Goal: Information Seeking & Learning: Learn about a topic

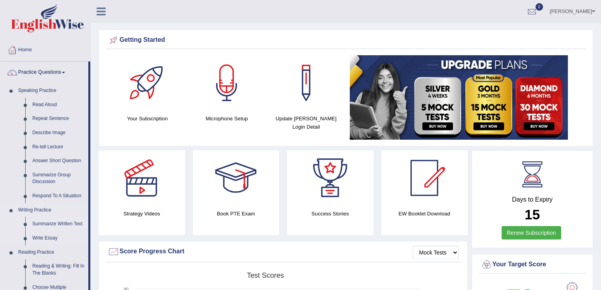
click at [45, 221] on link "Summarize Written Text" at bounding box center [59, 224] width 60 height 14
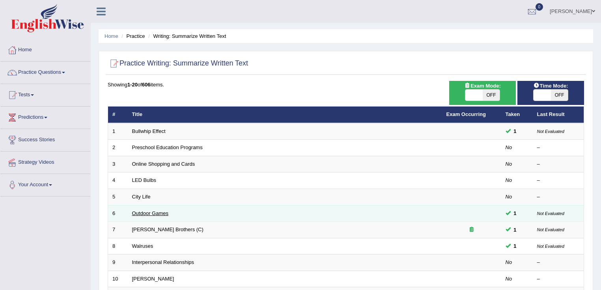
click at [151, 212] on link "Outdoor Games" at bounding box center [150, 213] width 37 height 6
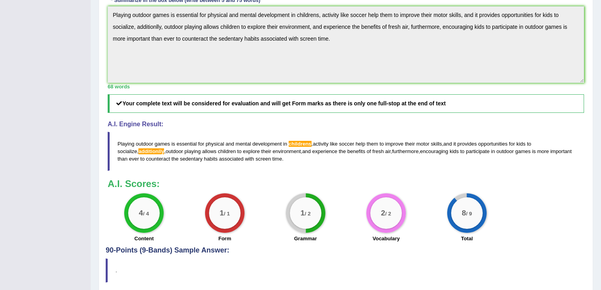
scroll to position [245, 0]
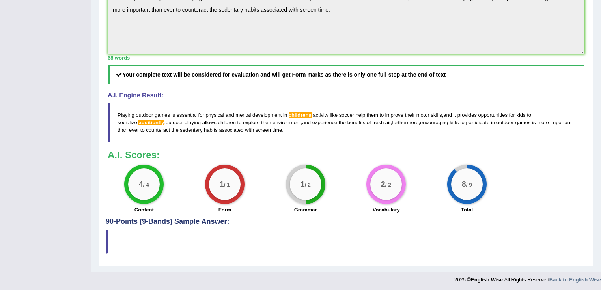
drag, startPoint x: 290, startPoint y: 113, endPoint x: 322, endPoint y: 113, distance: 31.9
click at [322, 113] on blockquote "Playing outdoor games is essential for physical and mental development in child…" at bounding box center [346, 122] width 476 height 39
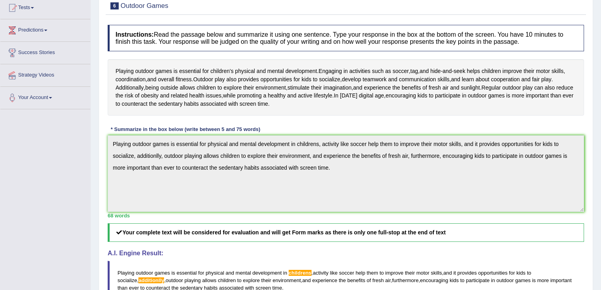
scroll to position [0, 0]
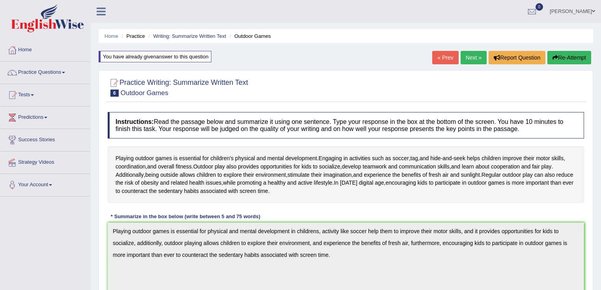
click at [467, 56] on link "Next »" at bounding box center [473, 57] width 26 height 13
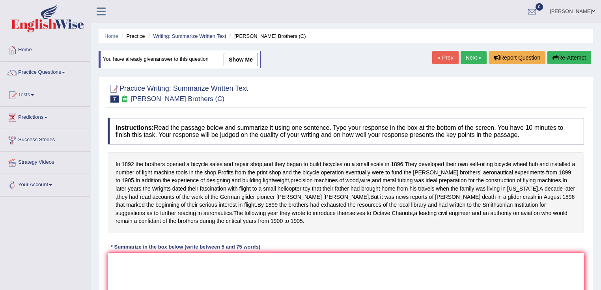
click at [237, 54] on link "show me" at bounding box center [240, 59] width 34 height 13
type textarea "In [DATE] the brothers opened a bicycle sales and repair shop, and they develop…"
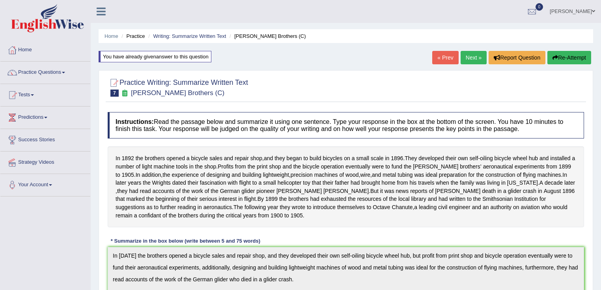
click at [474, 63] on link "Next »" at bounding box center [473, 57] width 26 height 13
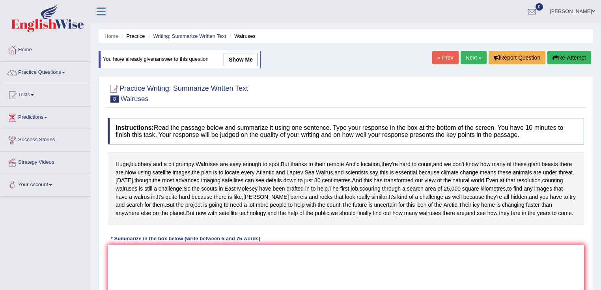
click at [234, 57] on link "show me" at bounding box center [240, 59] width 34 height 13
type textarea "Huge bluberry and walruses are easy enough to spot, and thanks to their remote …"
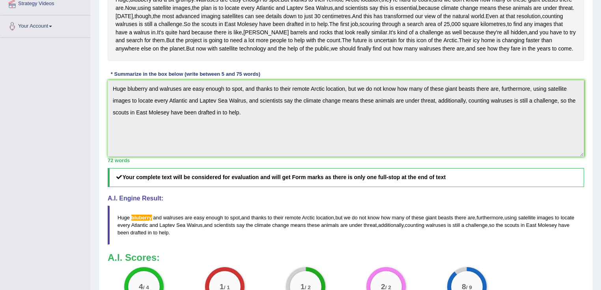
scroll to position [144, 0]
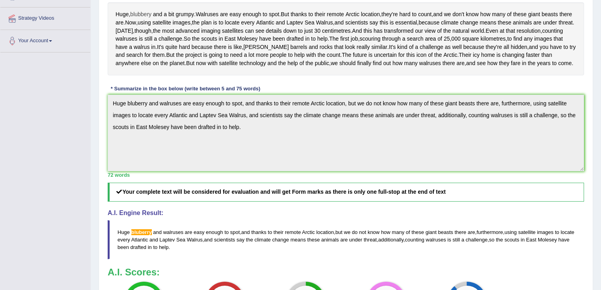
click at [149, 14] on span "blubbery" at bounding box center [140, 14] width 21 height 8
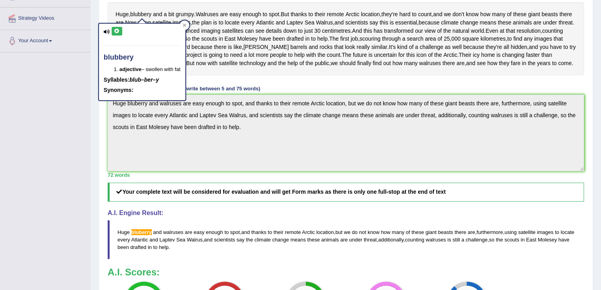
click at [217, 33] on div "Huge , blubbery and a bit grumpy . Walruses are easy enough to spot . But thank…" at bounding box center [346, 38] width 476 height 73
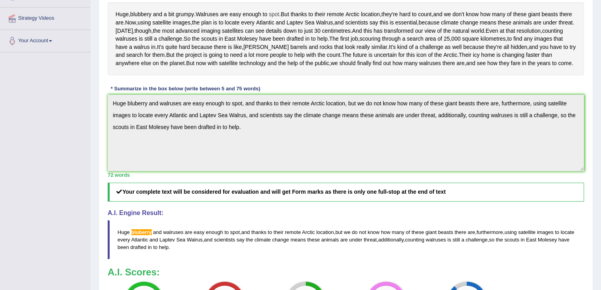
drag, startPoint x: 195, startPoint y: 13, endPoint x: 281, endPoint y: 13, distance: 86.3
click at [281, 13] on div "Huge , blubbery and a bit grumpy . Walruses are easy enough to spot . But thank…" at bounding box center [346, 38] width 476 height 73
drag, startPoint x: 437, startPoint y: 9, endPoint x: 455, endPoint y: 10, distance: 18.2
click at [455, 10] on div "Huge , blubbery and a bit grumpy . Walruses are easy enough to spot . But thank…" at bounding box center [346, 38] width 476 height 73
drag, startPoint x: 288, startPoint y: 10, endPoint x: 308, endPoint y: 10, distance: 20.1
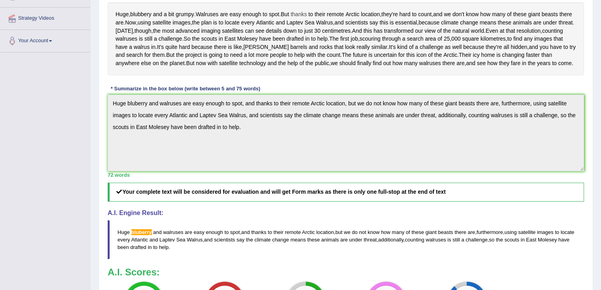
click at [308, 10] on div "Huge , blubbery and a bit grumpy . Walruses are easy enough to spot . But thank…" at bounding box center [346, 38] width 476 height 73
drag, startPoint x: 279, startPoint y: 8, endPoint x: 303, endPoint y: 11, distance: 24.6
click at [303, 11] on div "Huge , blubbery and a bit grumpy . Walruses are easy enough to spot . But thank…" at bounding box center [346, 38] width 476 height 73
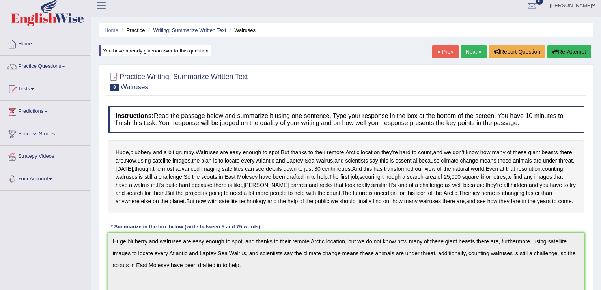
scroll to position [0, 0]
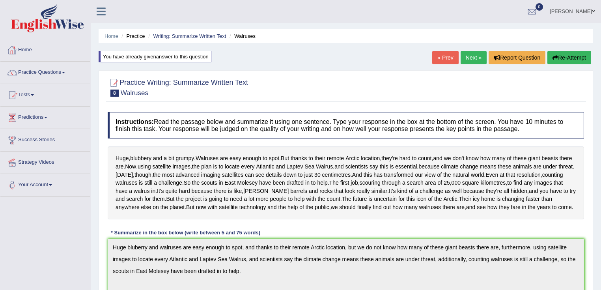
click at [24, 49] on link "Home" at bounding box center [45, 49] width 90 height 20
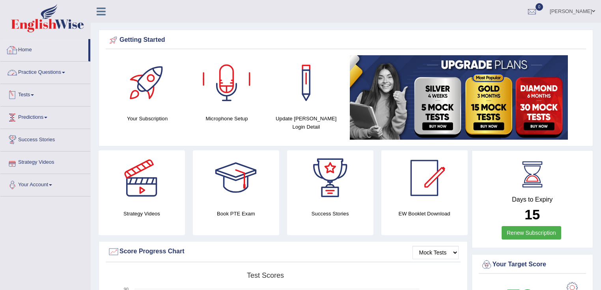
click at [56, 68] on link "Practice Questions" at bounding box center [45, 71] width 90 height 20
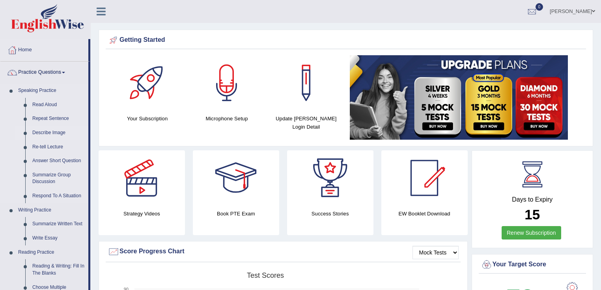
click at [50, 129] on link "Describe Image" at bounding box center [59, 133] width 60 height 14
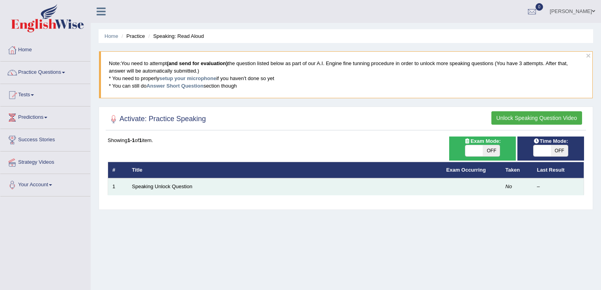
drag, startPoint x: 0, startPoint y: 0, endPoint x: 186, endPoint y: 182, distance: 259.7
click at [186, 182] on td "Speaking Unlock Question" at bounding box center [285, 186] width 314 height 17
click at [172, 184] on link "Speaking Unlock Question" at bounding box center [162, 186] width 60 height 6
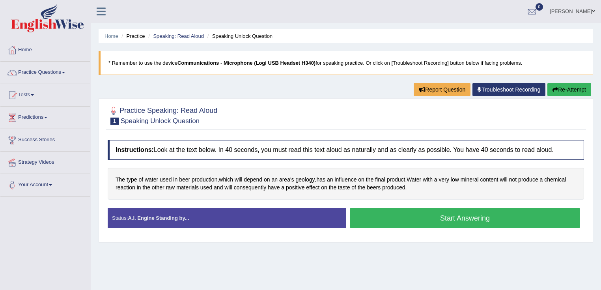
click at [458, 218] on button "Start Answering" at bounding box center [465, 218] width 230 height 20
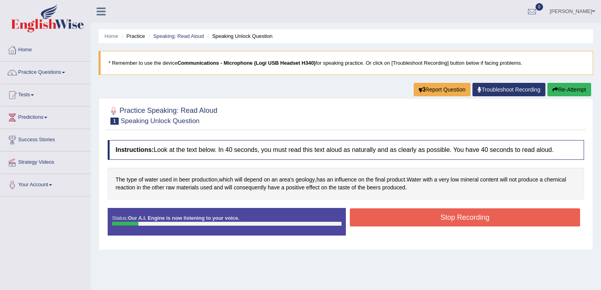
click at [463, 219] on button "Stop Recording" at bounding box center [465, 217] width 230 height 18
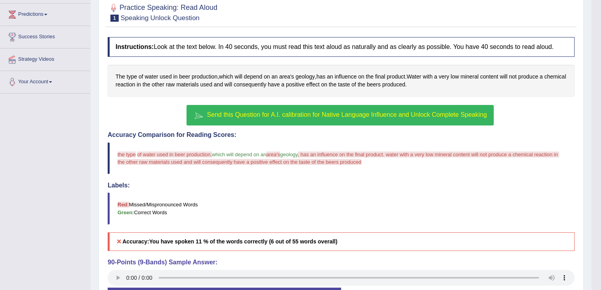
scroll to position [126, 0]
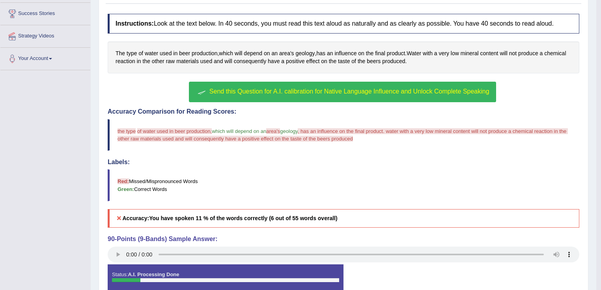
click at [321, 88] on span "Send this Question for A.I. calibration for Native Language Influence and Unloc…" at bounding box center [349, 91] width 280 height 7
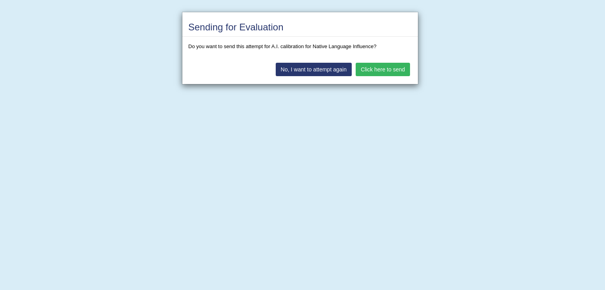
click at [376, 68] on button "Click here to send" at bounding box center [383, 69] width 54 height 13
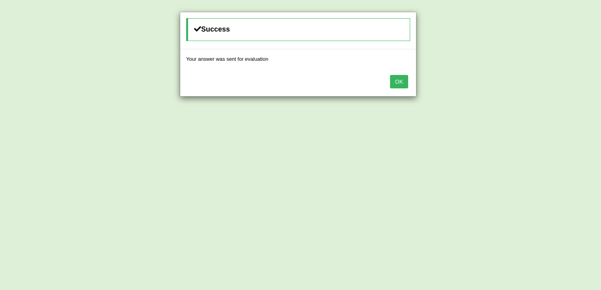
click at [402, 80] on button "OK" at bounding box center [399, 81] width 18 height 13
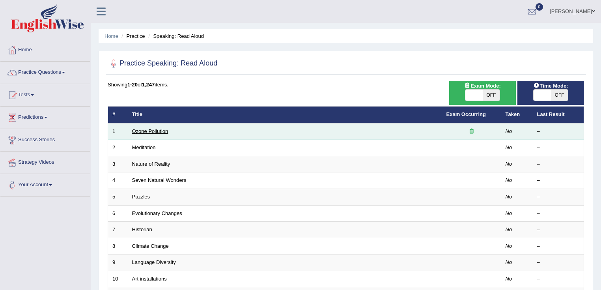
click at [157, 128] on link "Ozone Pollution" at bounding box center [150, 131] width 36 height 6
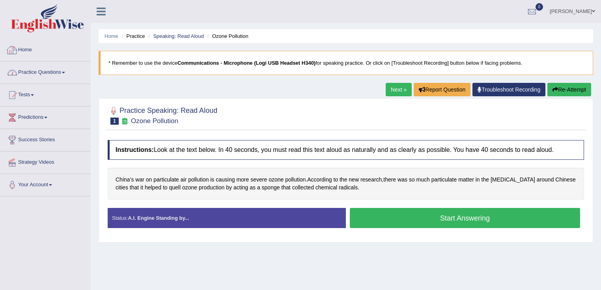
click at [40, 70] on link "Practice Questions" at bounding box center [45, 71] width 90 height 20
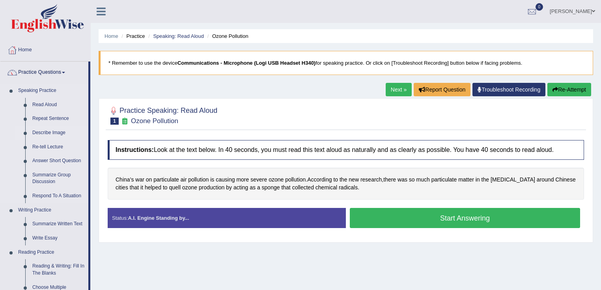
click at [51, 130] on link "Describe Image" at bounding box center [59, 133] width 60 height 14
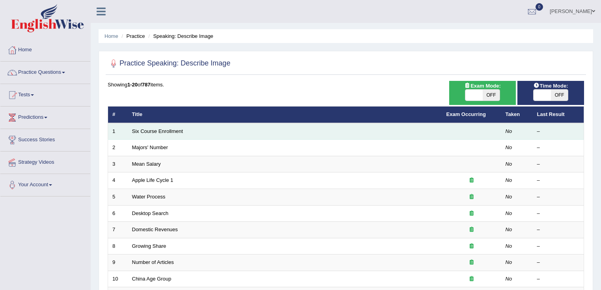
click at [160, 136] on td "Six Course Enrollment" at bounding box center [285, 131] width 314 height 17
click at [160, 134] on td "Six Course Enrollment" at bounding box center [285, 131] width 314 height 17
click at [162, 129] on link "Six Course Enrollment" at bounding box center [157, 131] width 51 height 6
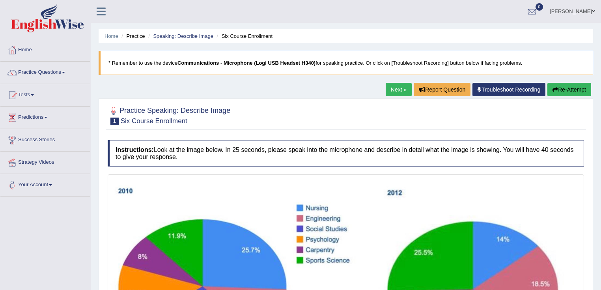
click at [398, 87] on link "Next »" at bounding box center [398, 89] width 26 height 13
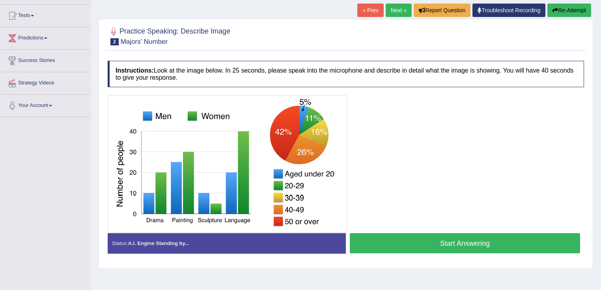
scroll to position [30, 0]
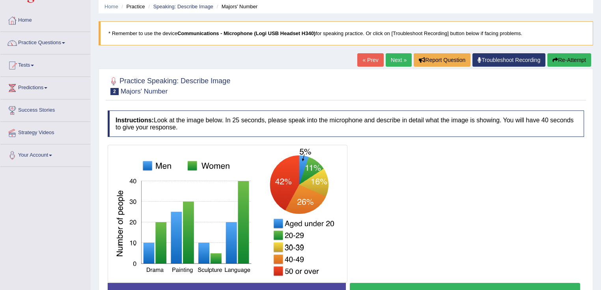
click at [394, 60] on link "Next »" at bounding box center [398, 59] width 26 height 13
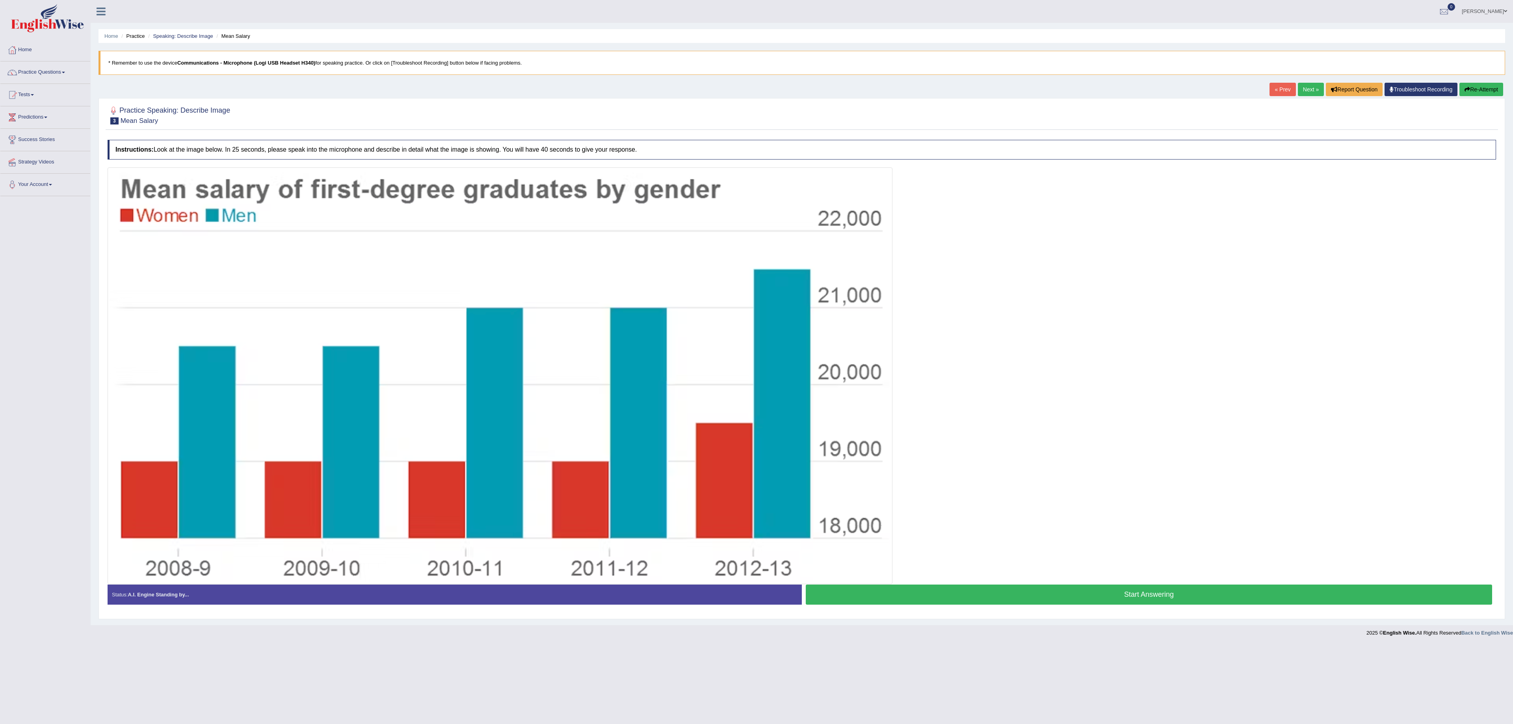
click at [600, 289] on div at bounding box center [802, 375] width 1389 height 417
click at [600, 89] on link "Next »" at bounding box center [1311, 89] width 26 height 13
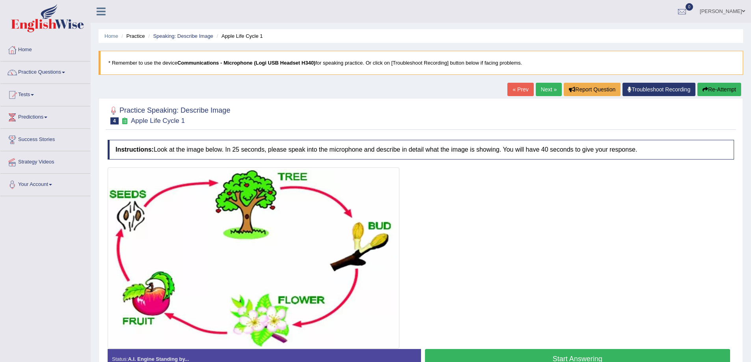
click at [570, 261] on div at bounding box center [421, 257] width 626 height 181
click at [541, 91] on link "Next »" at bounding box center [549, 89] width 26 height 13
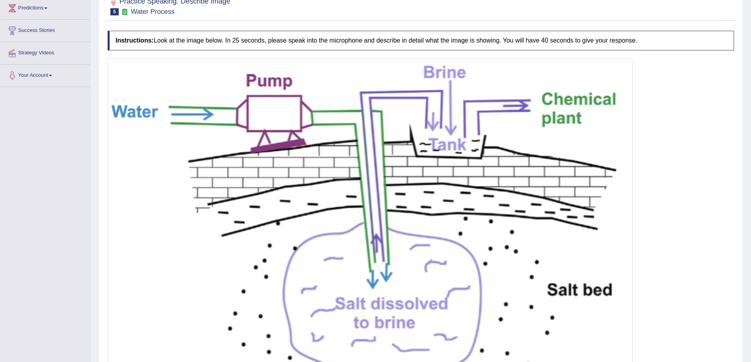
scroll to position [118, 0]
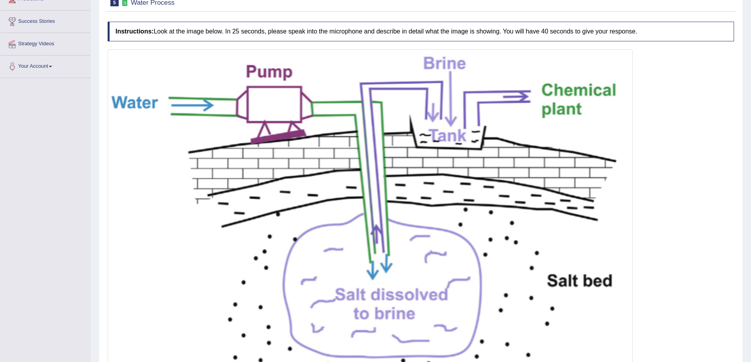
drag, startPoint x: 574, startPoint y: 208, endPoint x: 527, endPoint y: 251, distance: 64.2
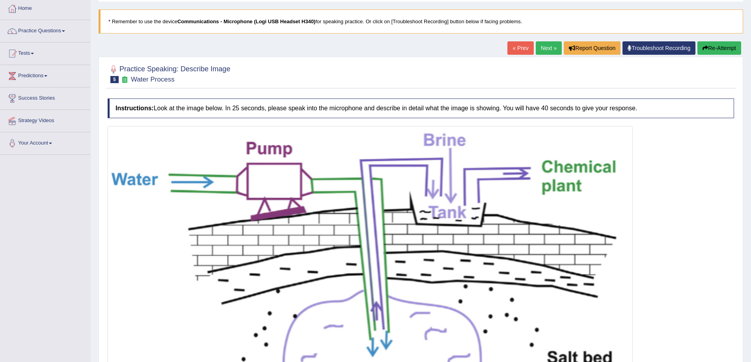
scroll to position [0, 0]
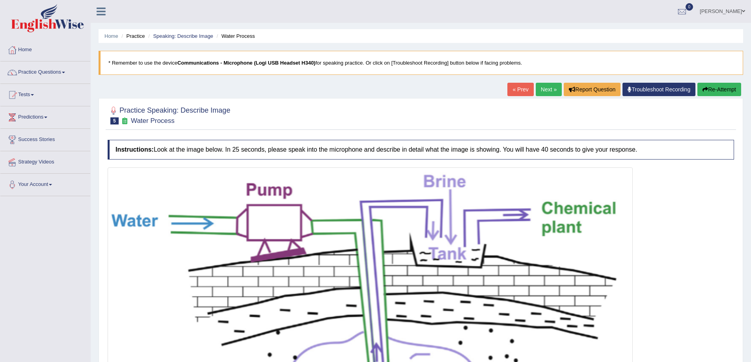
click at [551, 84] on link "Next »" at bounding box center [549, 89] width 26 height 13
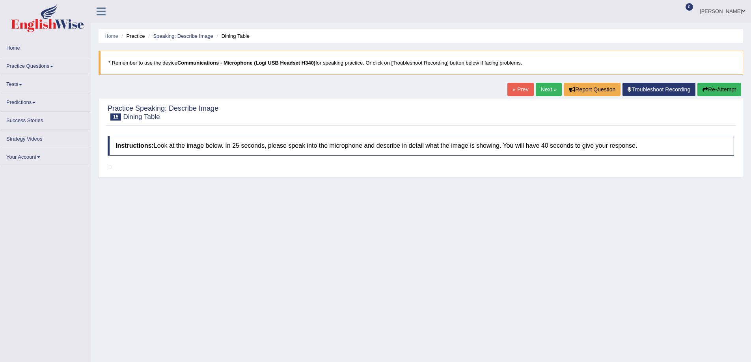
click at [546, 90] on link "Next »" at bounding box center [549, 89] width 26 height 13
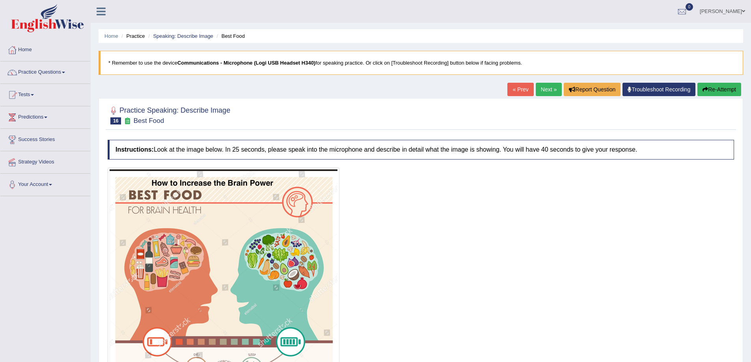
click at [521, 86] on link "« Prev" at bounding box center [520, 89] width 26 height 13
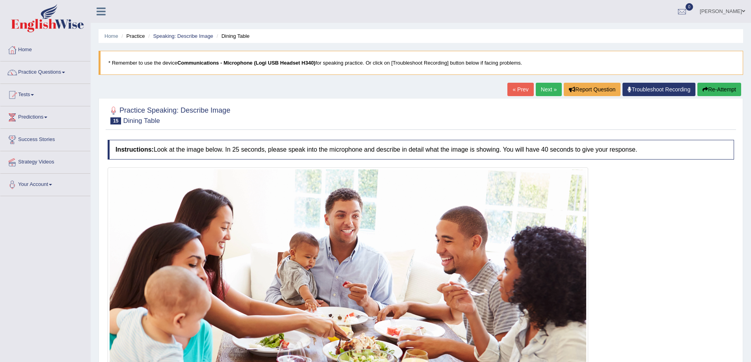
click at [549, 95] on link "Next »" at bounding box center [549, 89] width 26 height 13
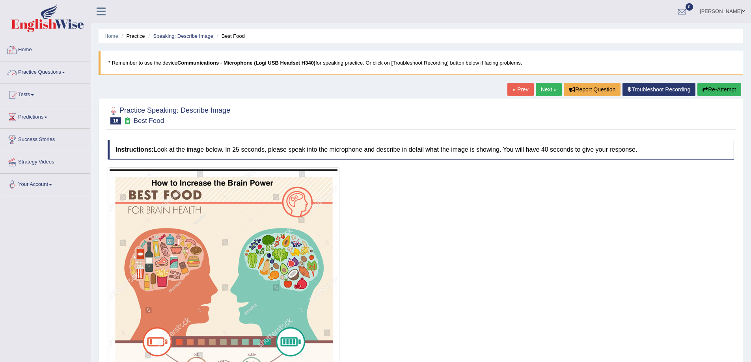
click at [58, 72] on link "Practice Questions" at bounding box center [45, 71] width 90 height 20
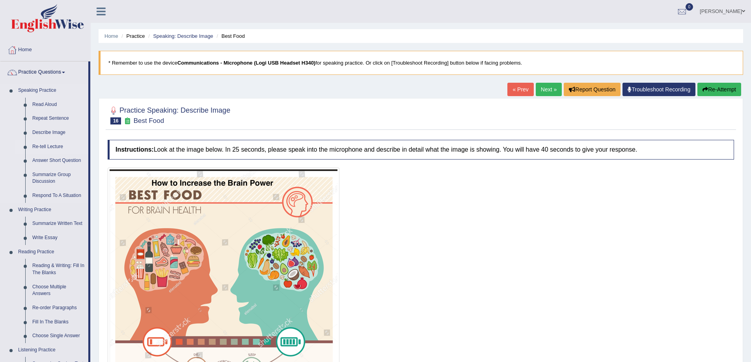
click at [58, 149] on link "Re-tell Lecture" at bounding box center [59, 147] width 60 height 14
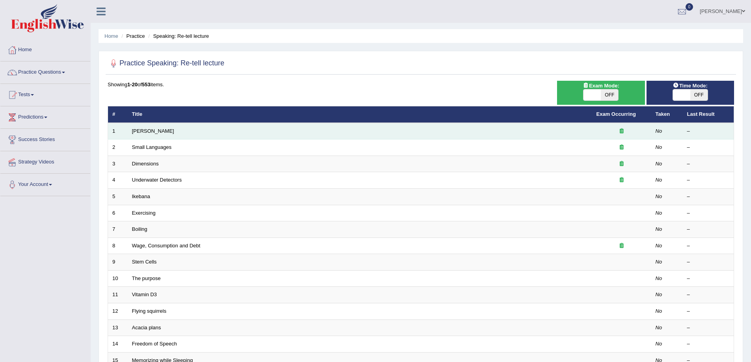
click at [158, 127] on td "[PERSON_NAME]" at bounding box center [360, 131] width 464 height 17
click at [159, 133] on link "[PERSON_NAME]" at bounding box center [153, 131] width 42 height 6
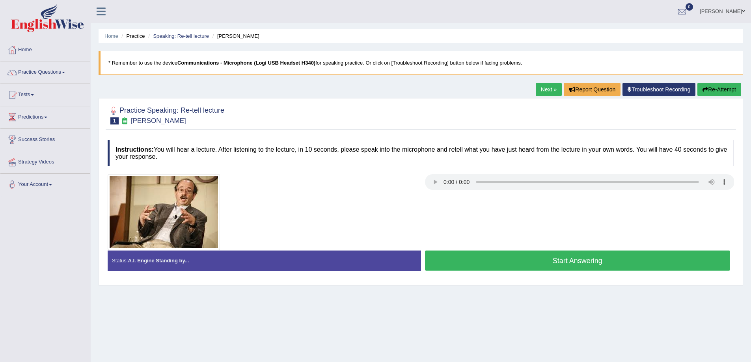
drag, startPoint x: 508, startPoint y: 241, endPoint x: 482, endPoint y: 209, distance: 41.4
click at [508, 241] on div at bounding box center [421, 212] width 634 height 76
